Goal: Task Accomplishment & Management: Use online tool/utility

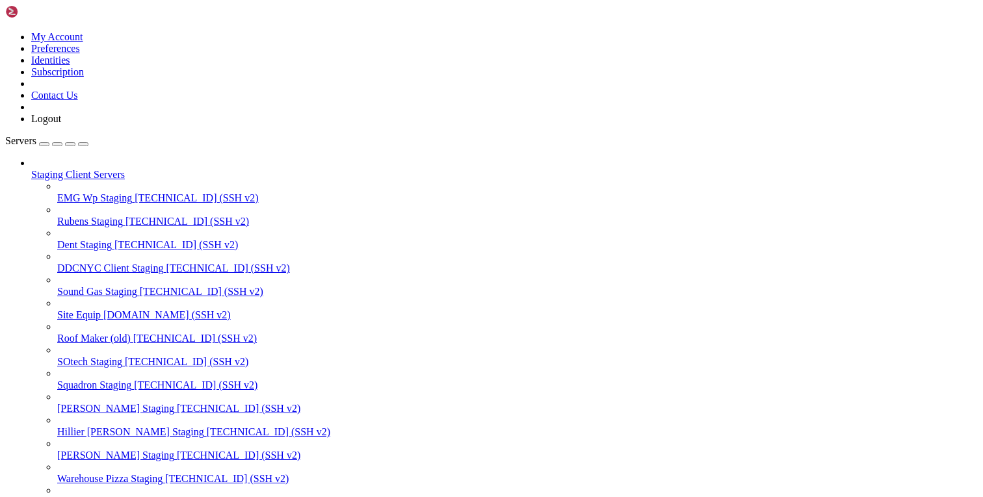
click at [70, 144] on div "button" at bounding box center [70, 144] width 0 height 0
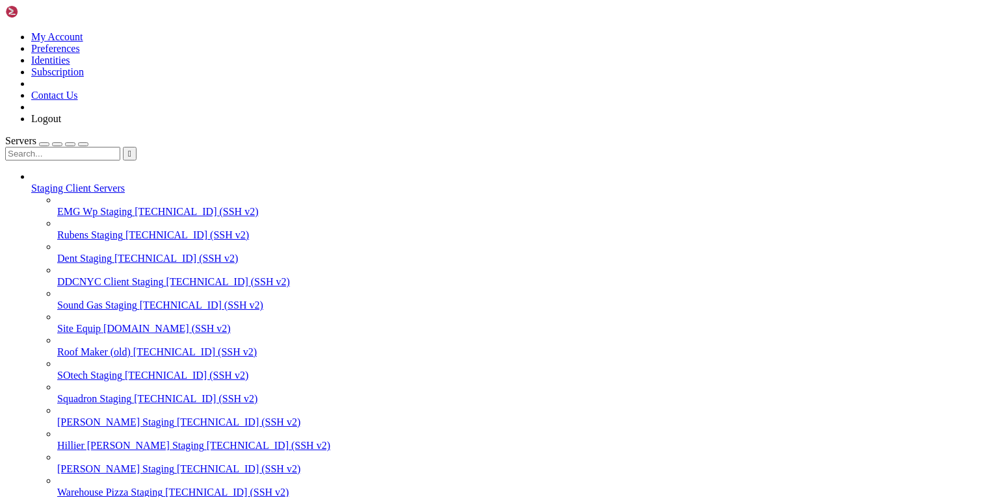
click at [104, 147] on input "text" at bounding box center [62, 154] width 115 height 14
type input "sote"
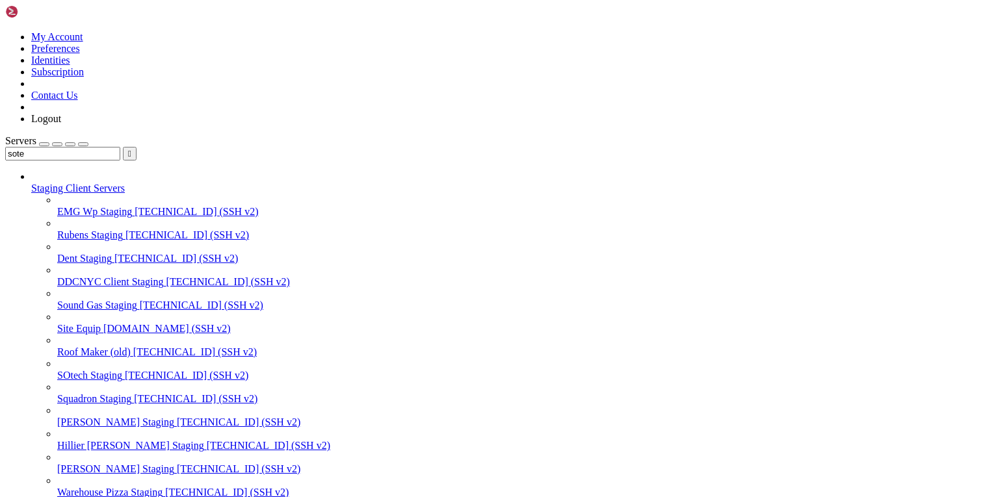
scroll to position [331, 0]
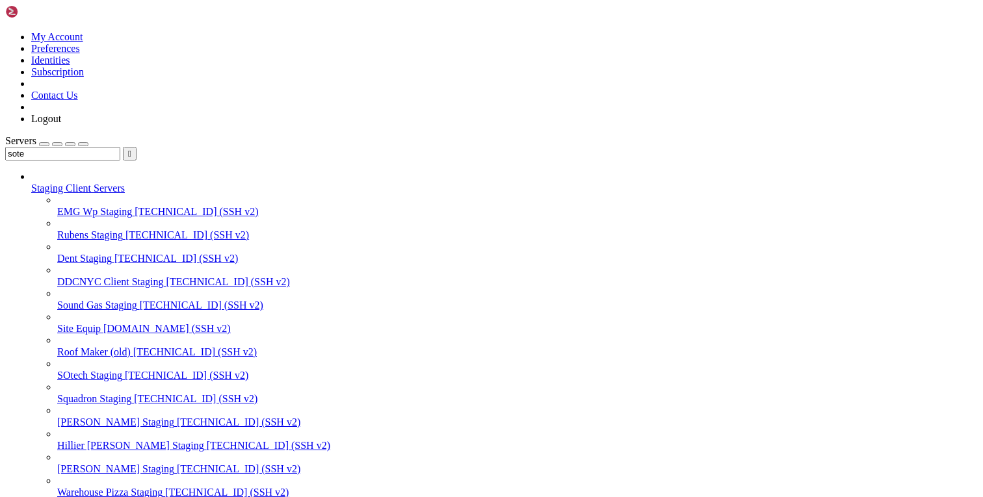
scroll to position [793, 0]
drag, startPoint x: 277, startPoint y: 1722, endPoint x: 366, endPoint y: 1722, distance: 88.4
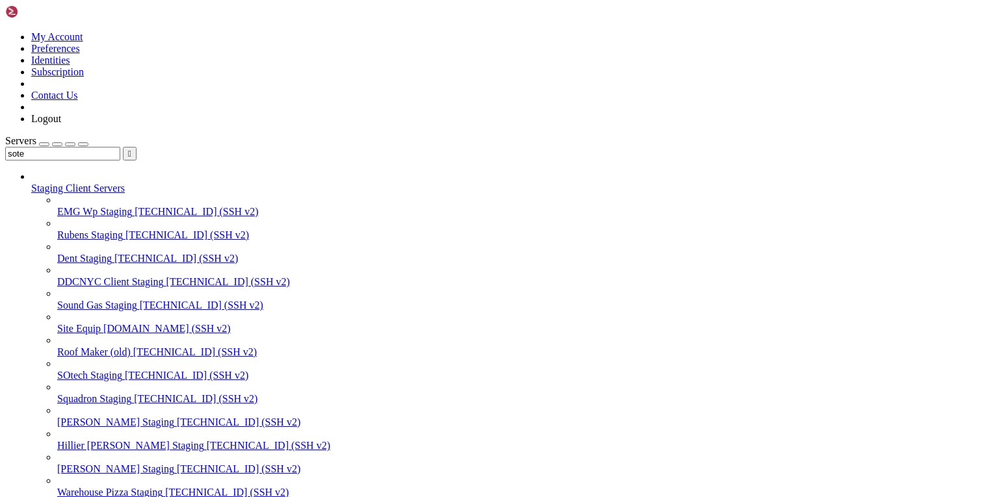
copy span "newsotech_wp"
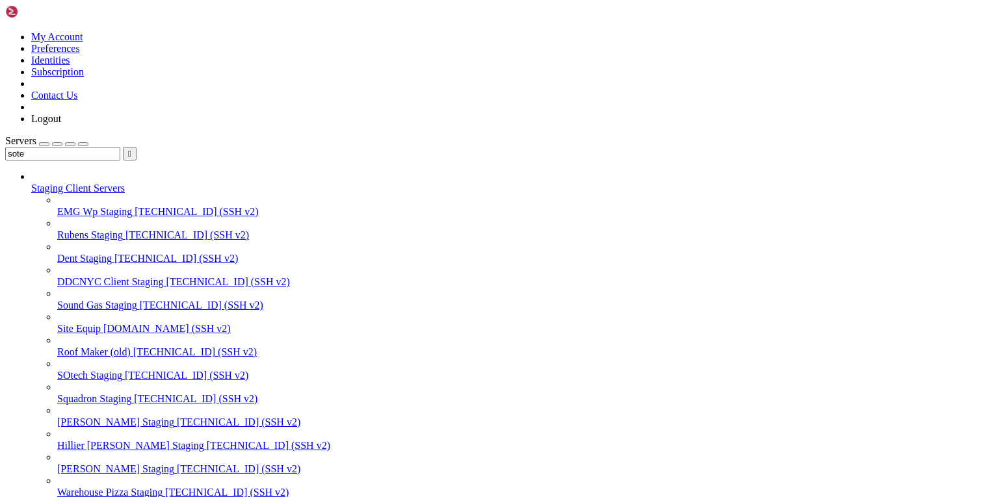
copy span "newsotech_user"
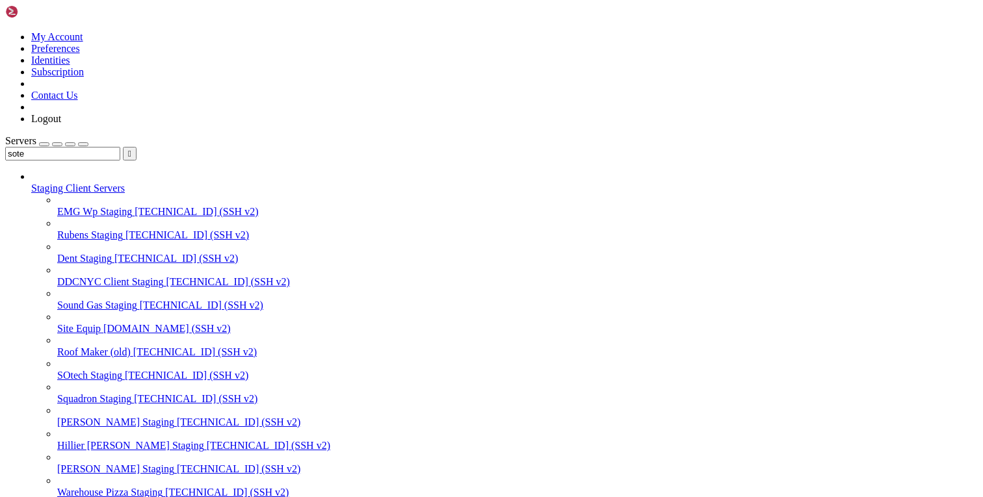
copy span "your_strong_password"
drag, startPoint x: 405, startPoint y: 1673, endPoint x: 470, endPoint y: 1671, distance: 65.0
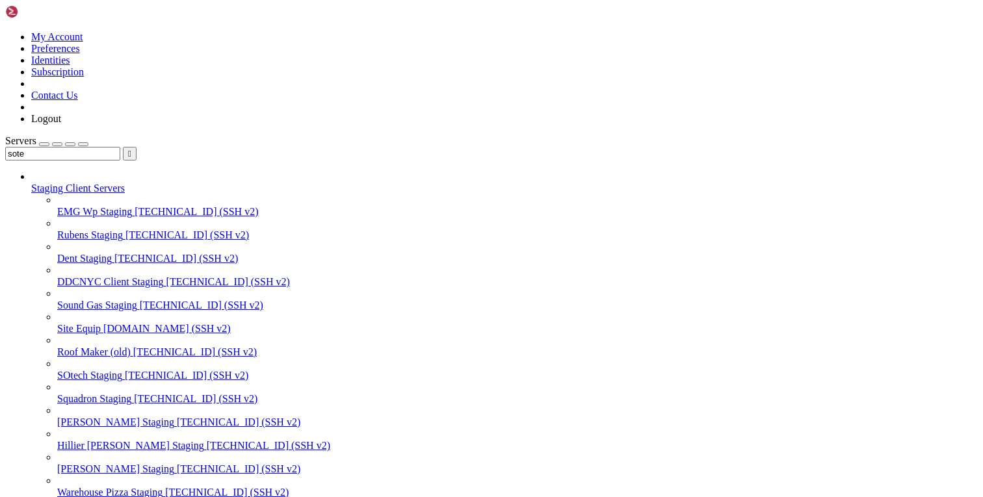
drag, startPoint x: 398, startPoint y: 1676, endPoint x: 500, endPoint y: 1676, distance: 102.7
copy x-row "--allow-root"
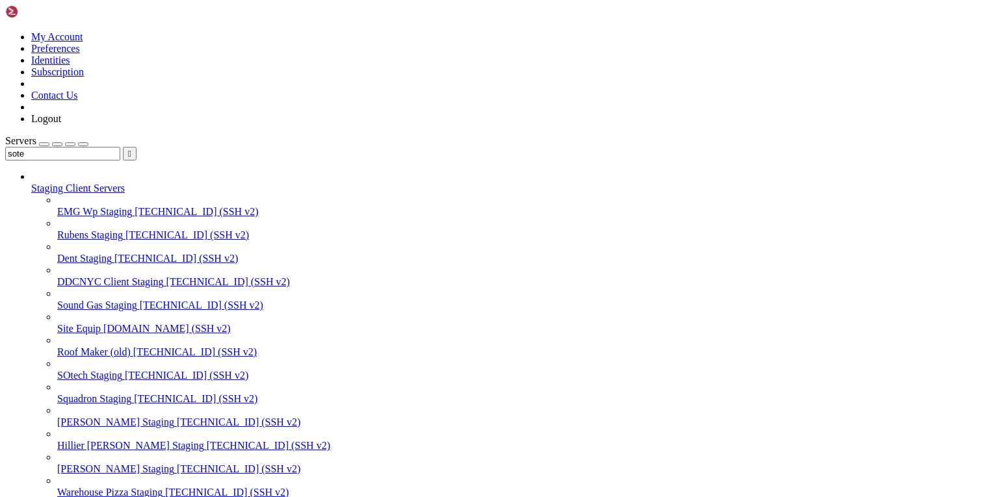
drag, startPoint x: 29, startPoint y: 1714, endPoint x: 139, endPoint y: 1713, distance: 110.5
copy x-row "sudo -u USER -i -- wp"
drag, startPoint x: 402, startPoint y: 1677, endPoint x: 474, endPoint y: 1675, distance: 71.5
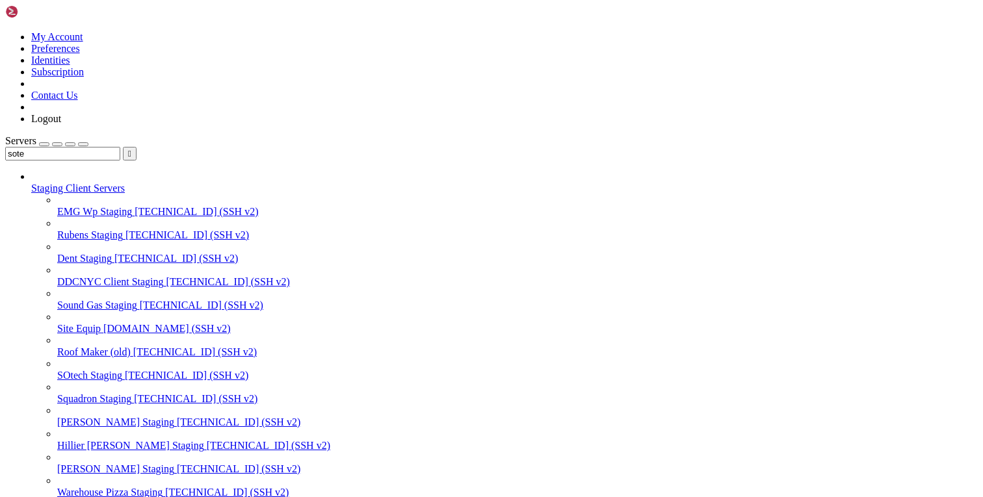
copy x-row "--allow-root"
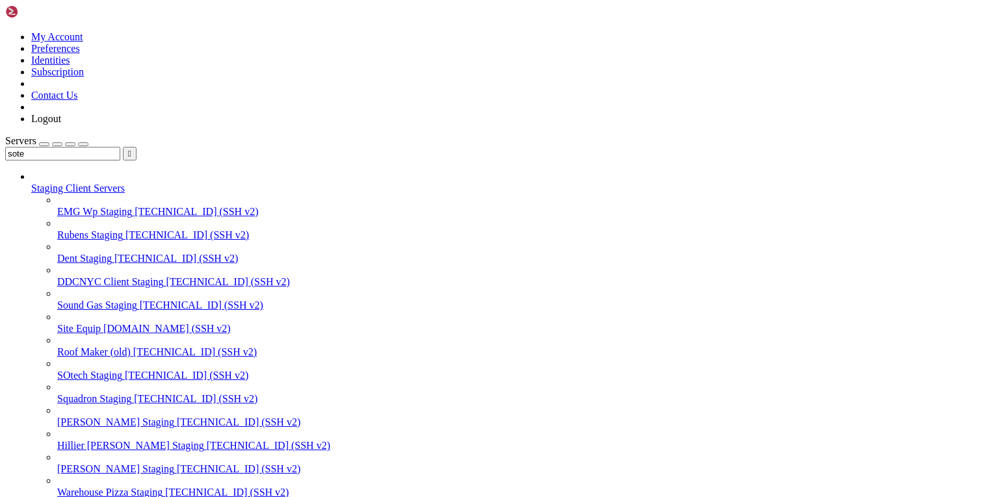
scroll to position [2248, 0]
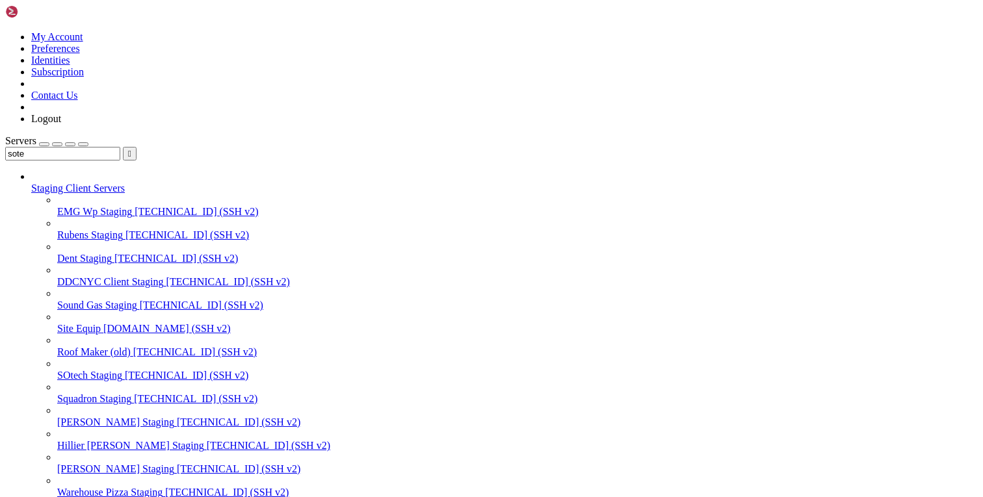
scroll to position [4104, 0]
copy x-row "apache2.service is not active, cannot reload."
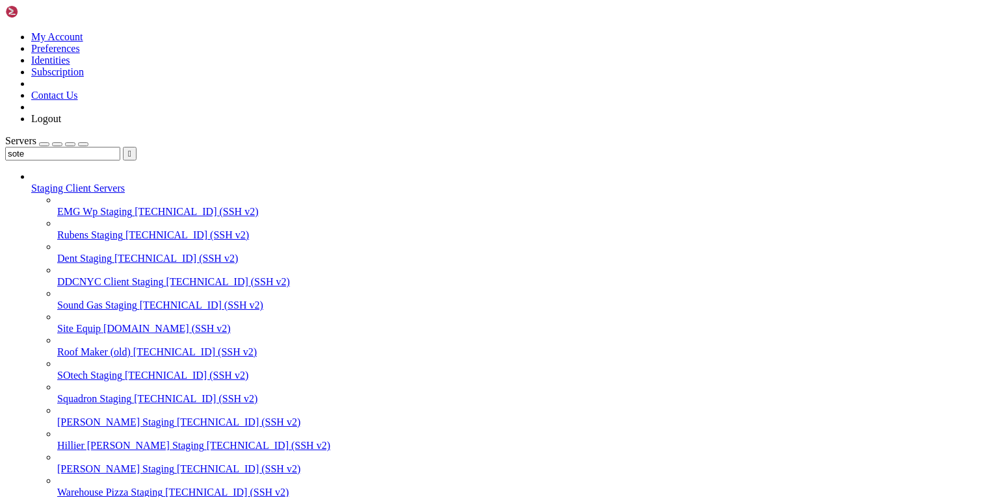
scroll to position [4124, 0]
drag, startPoint x: 683, startPoint y: 1785, endPoint x: 14, endPoint y: 1625, distance: 687.7
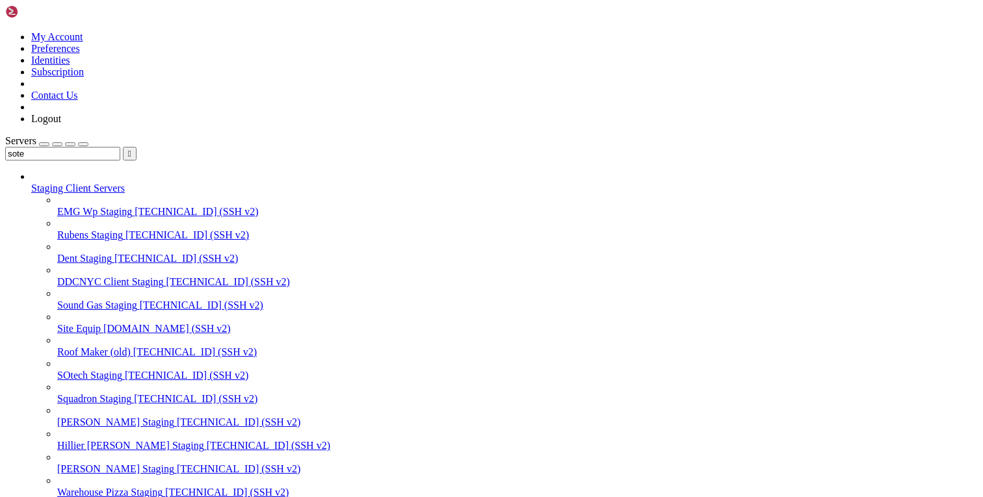
copy div "apache2.service - The Apache HTTP Server Loaded: loaded (/lib/systemd/system/ap…"
drag, startPoint x: 481, startPoint y: 1816, endPoint x: 357, endPoint y: 1614, distance: 236.6
copy div "lore ipsumdolo sitame consec7 × adipis2.elitsed - Doe Tempor INCI Utlabo Etdolo…"
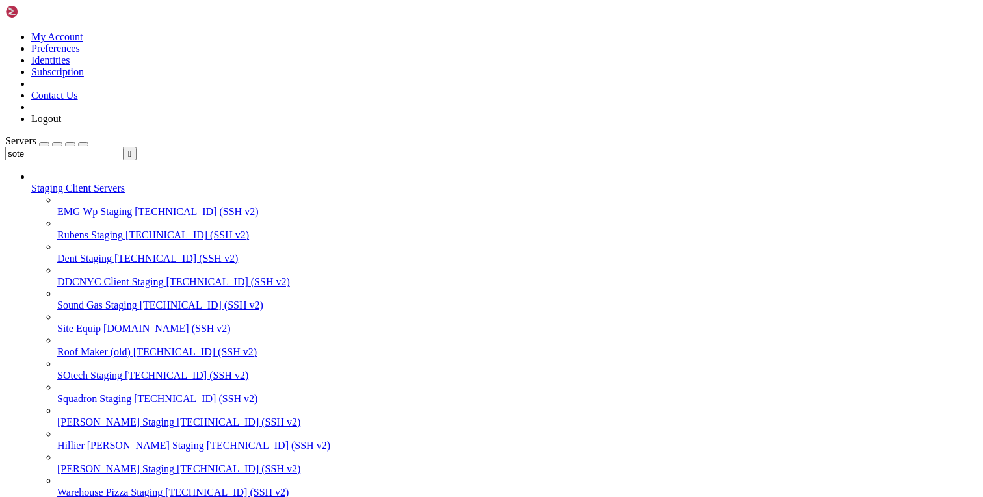
drag, startPoint x: 494, startPoint y: 1643, endPoint x: 356, endPoint y: 1628, distance: 138.6
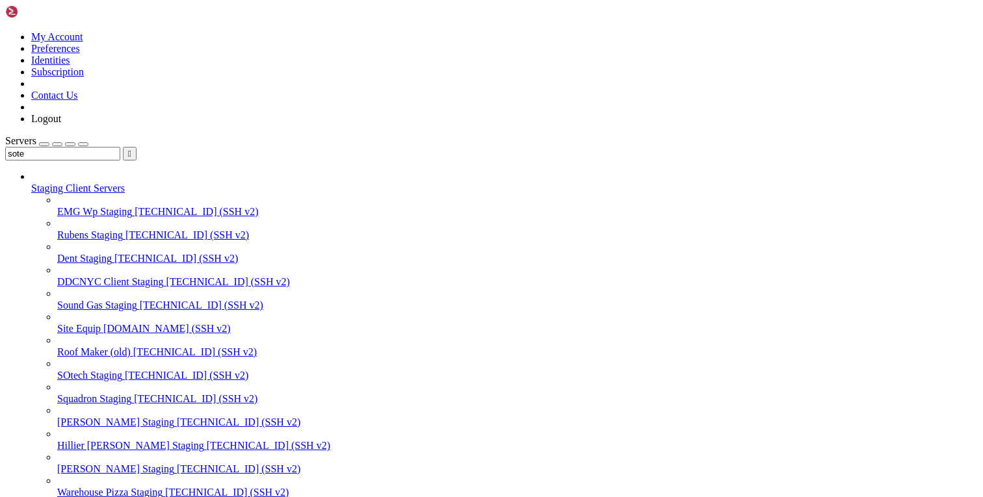
copy div "sudo systemctl start apache2 Job for apache2.service failed because the control…"
drag, startPoint x: 107, startPoint y: 1894, endPoint x: 10, endPoint y: 1627, distance: 283.5
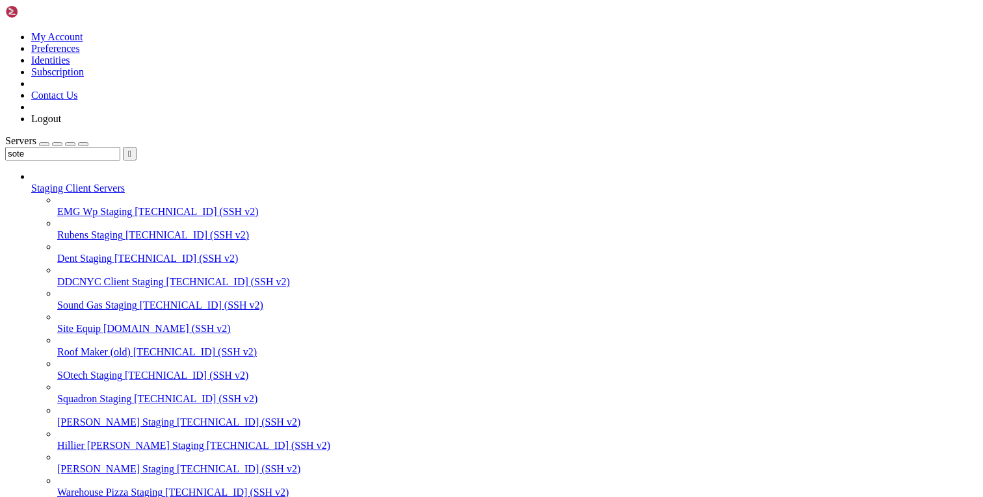
drag, startPoint x: 9, startPoint y: 1853, endPoint x: 98, endPoint y: 1927, distance: 116.2
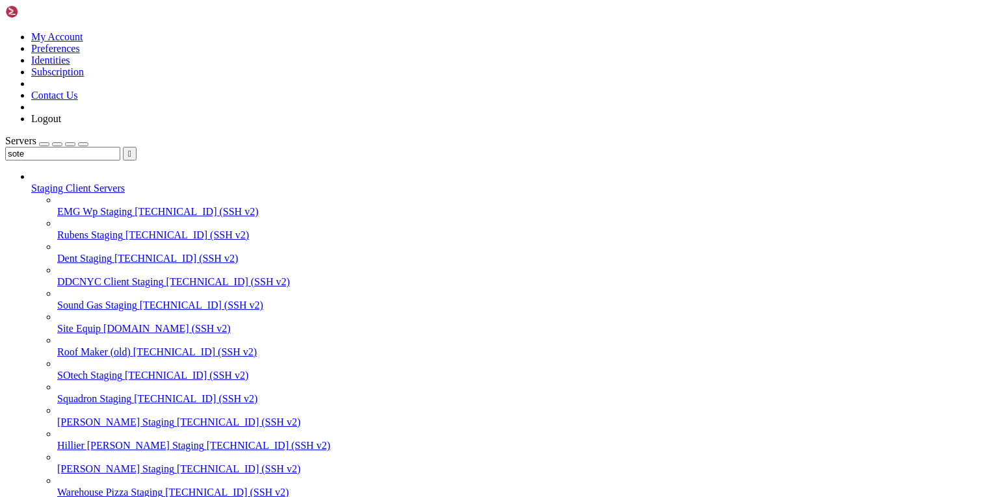
drag, startPoint x: 10, startPoint y: 1855, endPoint x: 136, endPoint y: 1989, distance: 183.9
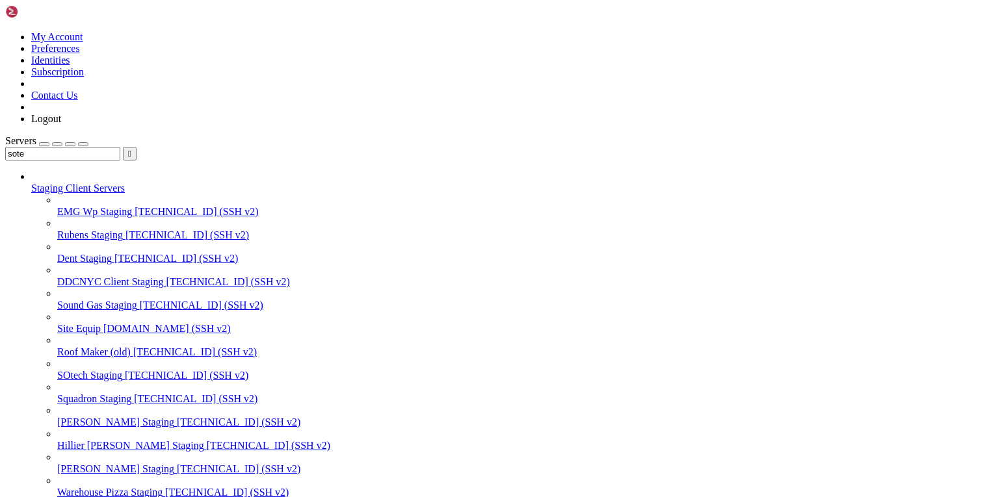
drag, startPoint x: 86, startPoint y: 1994, endPoint x: 11, endPoint y: 1820, distance: 189.2
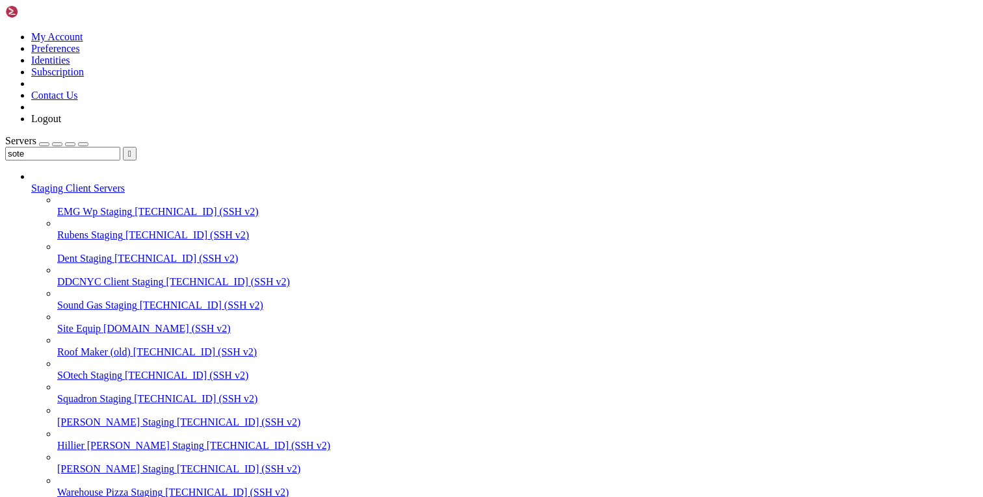
drag, startPoint x: 109, startPoint y: 1931, endPoint x: 6, endPoint y: 1628, distance: 319.7
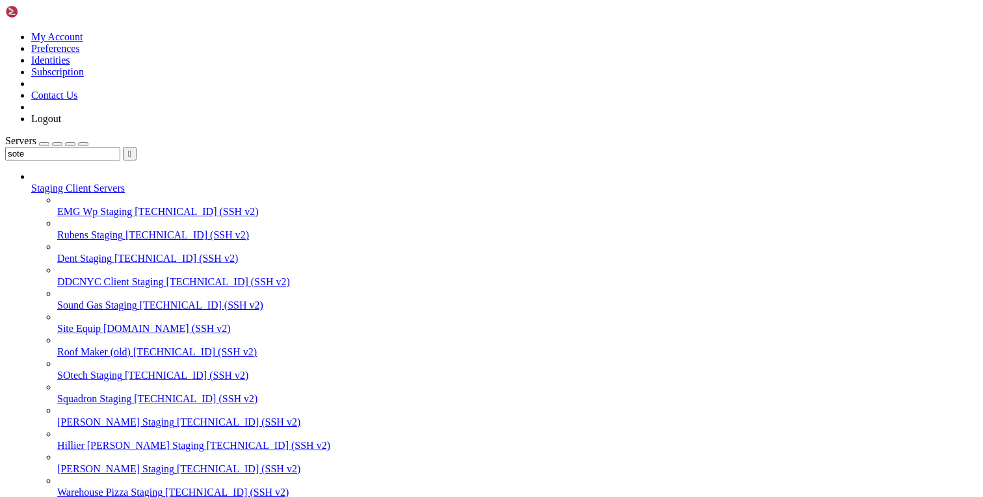
drag, startPoint x: 354, startPoint y: 1758, endPoint x: 545, endPoint y: 1753, distance: 190.5
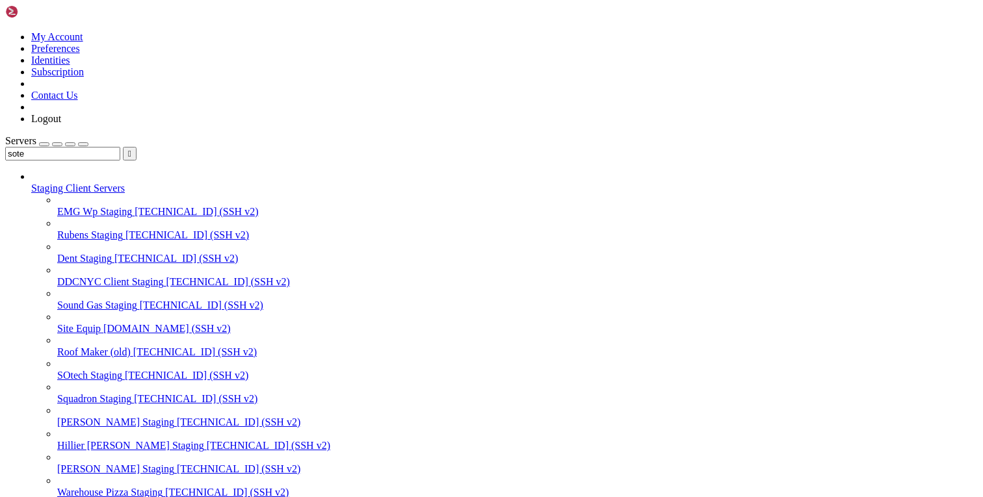
drag, startPoint x: 198, startPoint y: 1935, endPoint x: 359, endPoint y: 1615, distance: 358.3
drag, startPoint x: 220, startPoint y: 1992, endPoint x: 355, endPoint y: 1885, distance: 173.0
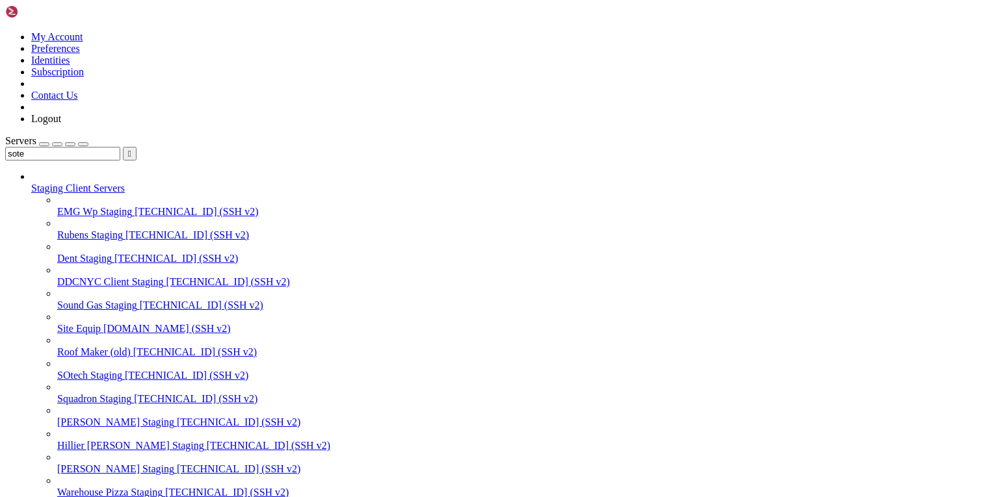
scroll to position [522, 0]
drag, startPoint x: 218, startPoint y: 1994, endPoint x: 352, endPoint y: 1693, distance: 329.3
drag, startPoint x: 223, startPoint y: 1990, endPoint x: 357, endPoint y: 1795, distance: 236.5
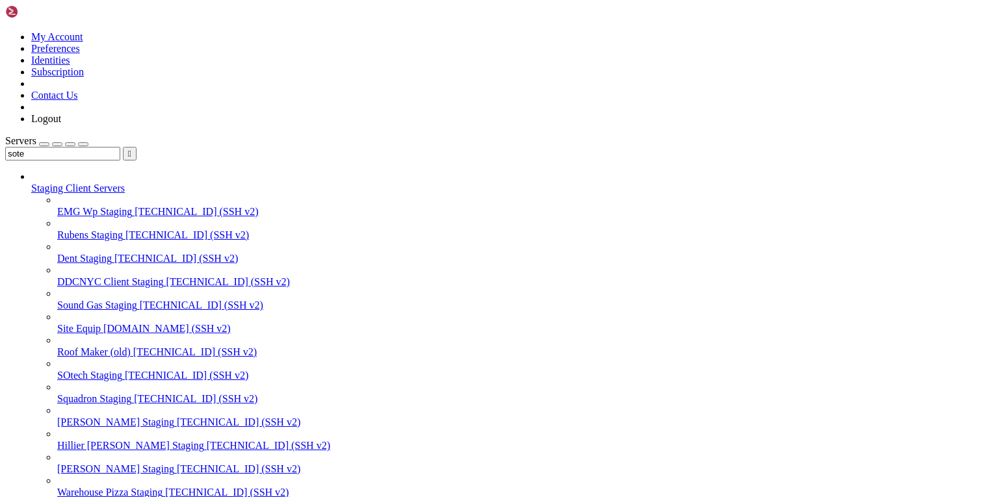
drag, startPoint x: 159, startPoint y: 1994, endPoint x: 12, endPoint y: 1893, distance: 178.4
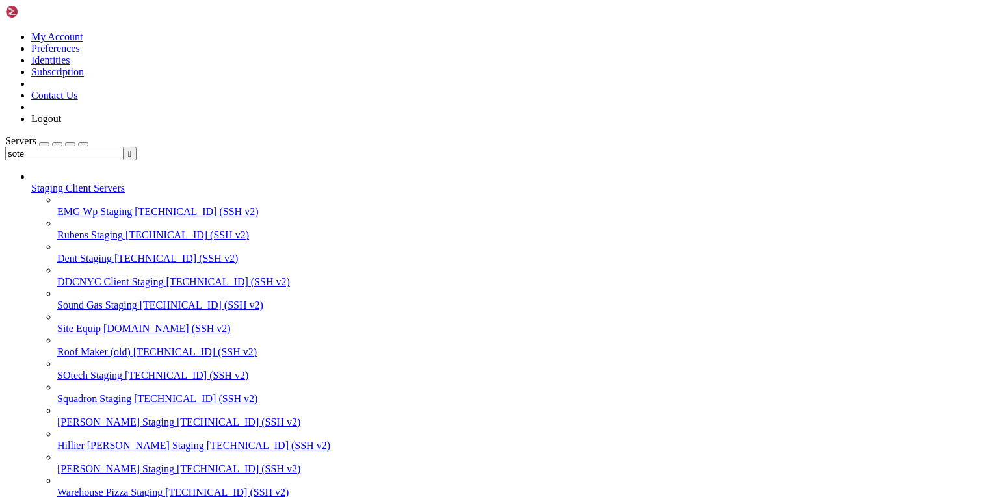
scroll to position [903, 0]
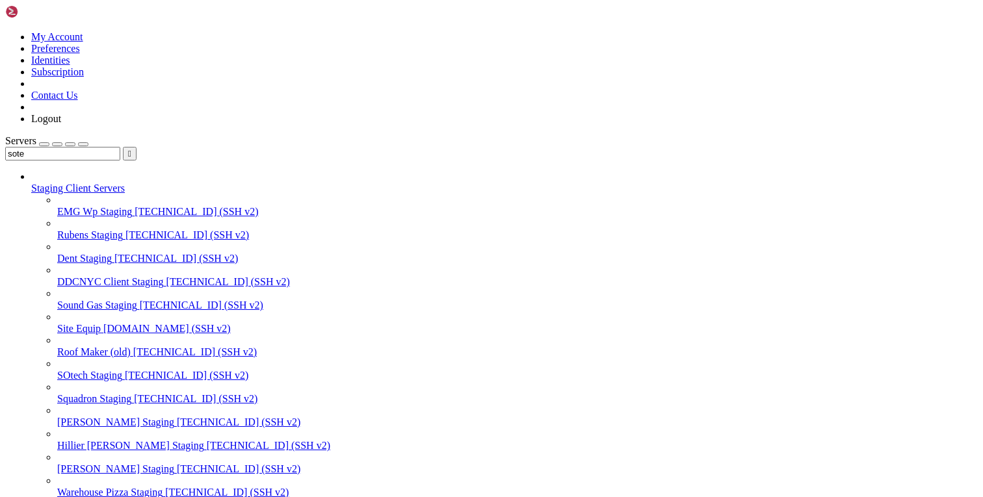
scroll to position [994, 0]
paste textarea "--allow-root"
type textarea "--allow-root"
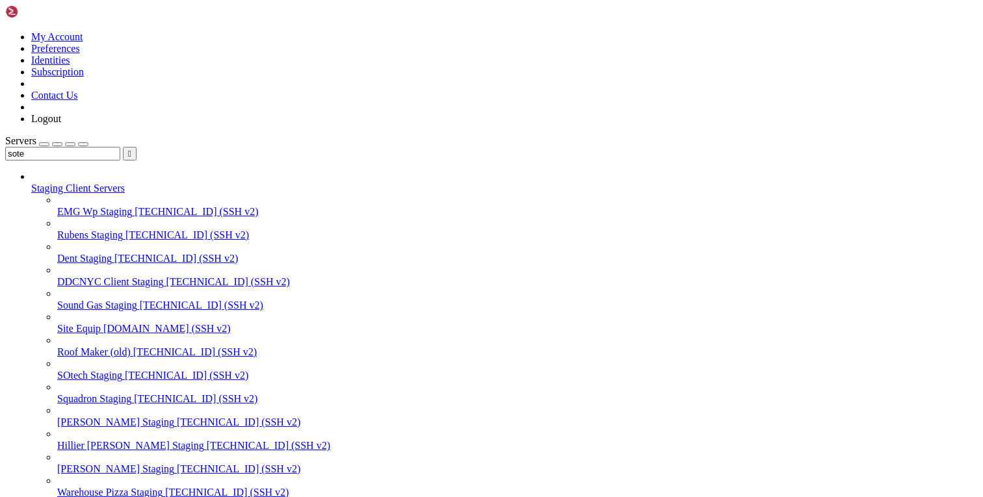
scroll to position [5238, 0]
